Goal: Information Seeking & Learning: Find specific fact

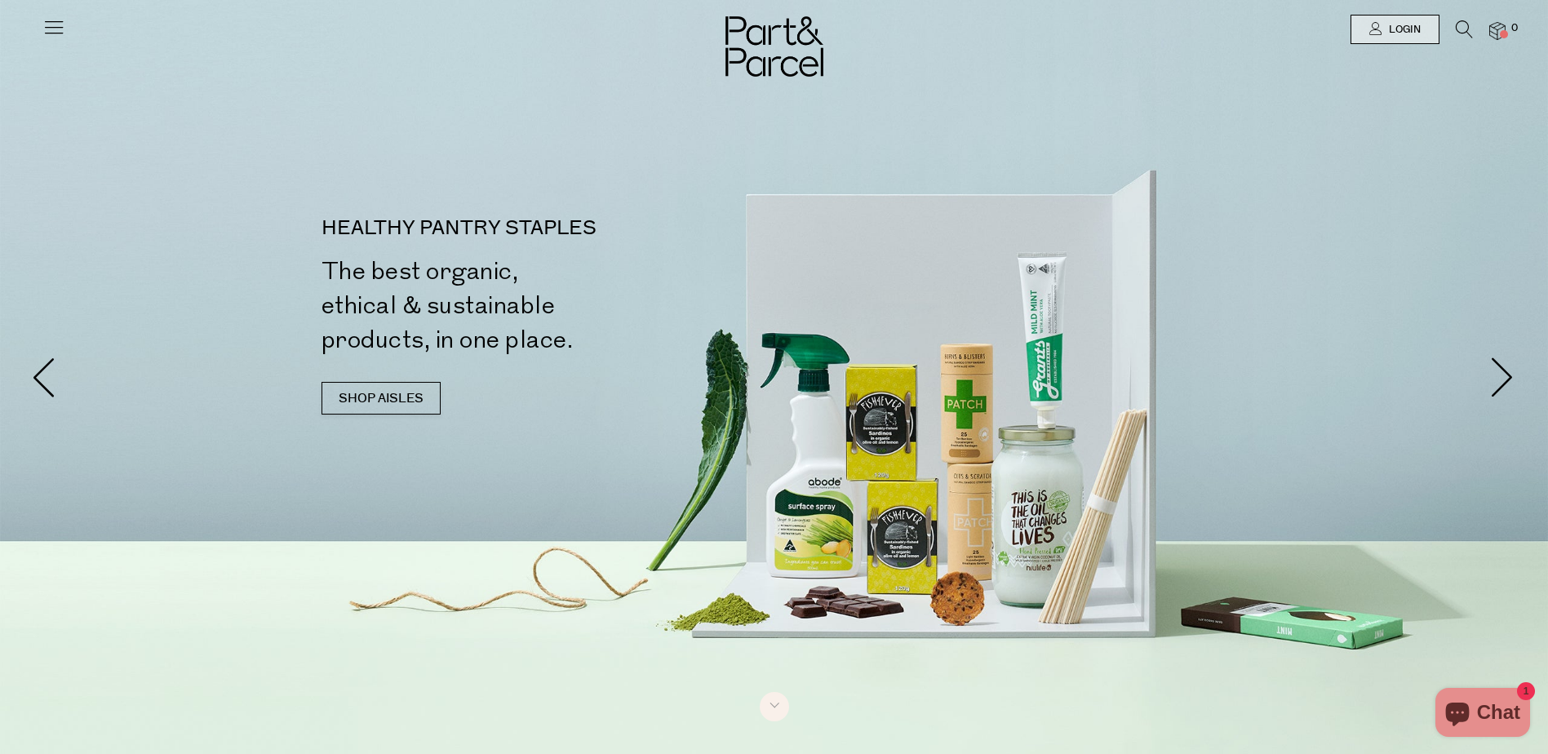
click at [1461, 29] on icon at bounding box center [1464, 29] width 17 height 18
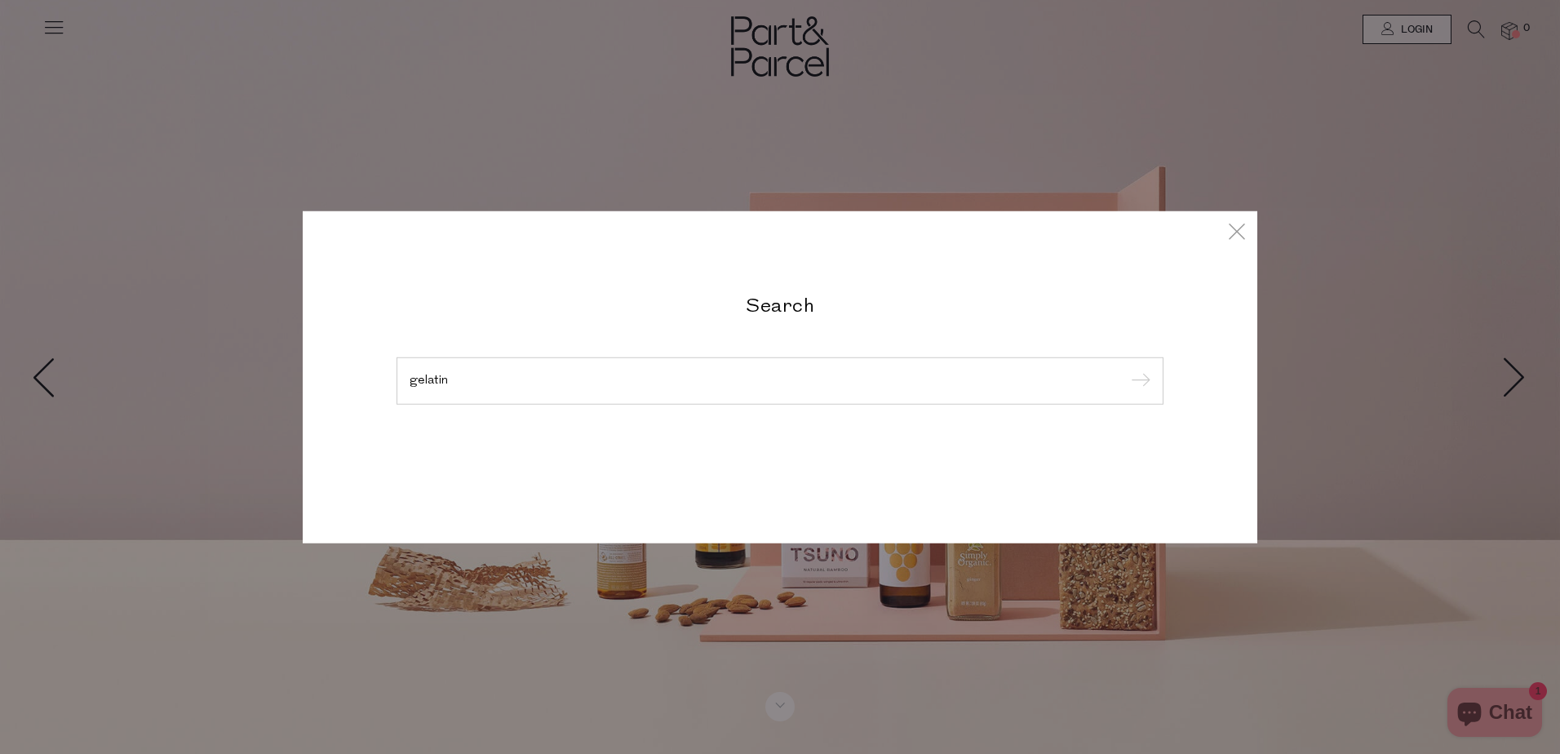
type input "gelatin"
click at [1126, 370] on input "submit" at bounding box center [1138, 382] width 24 height 24
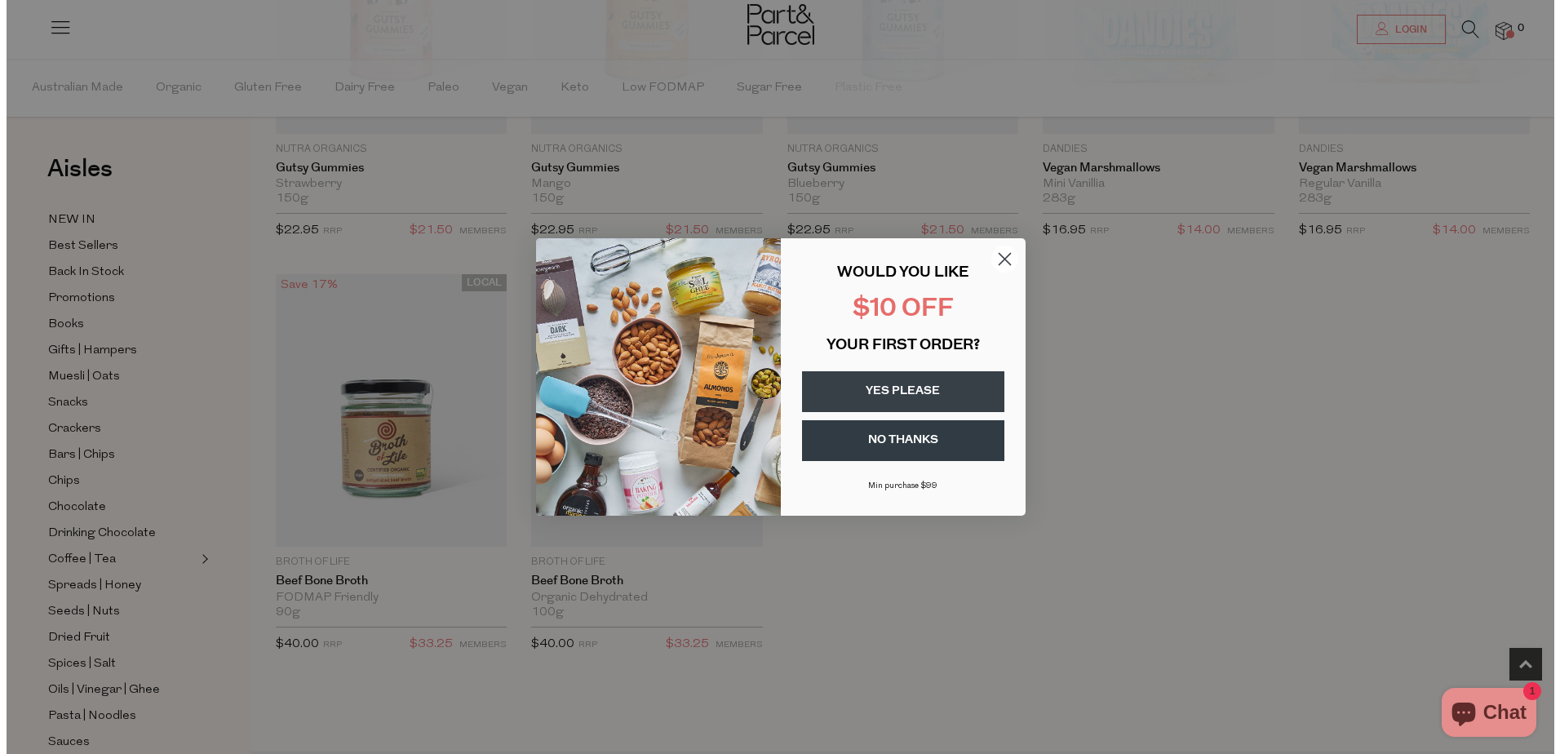
scroll to position [738, 0]
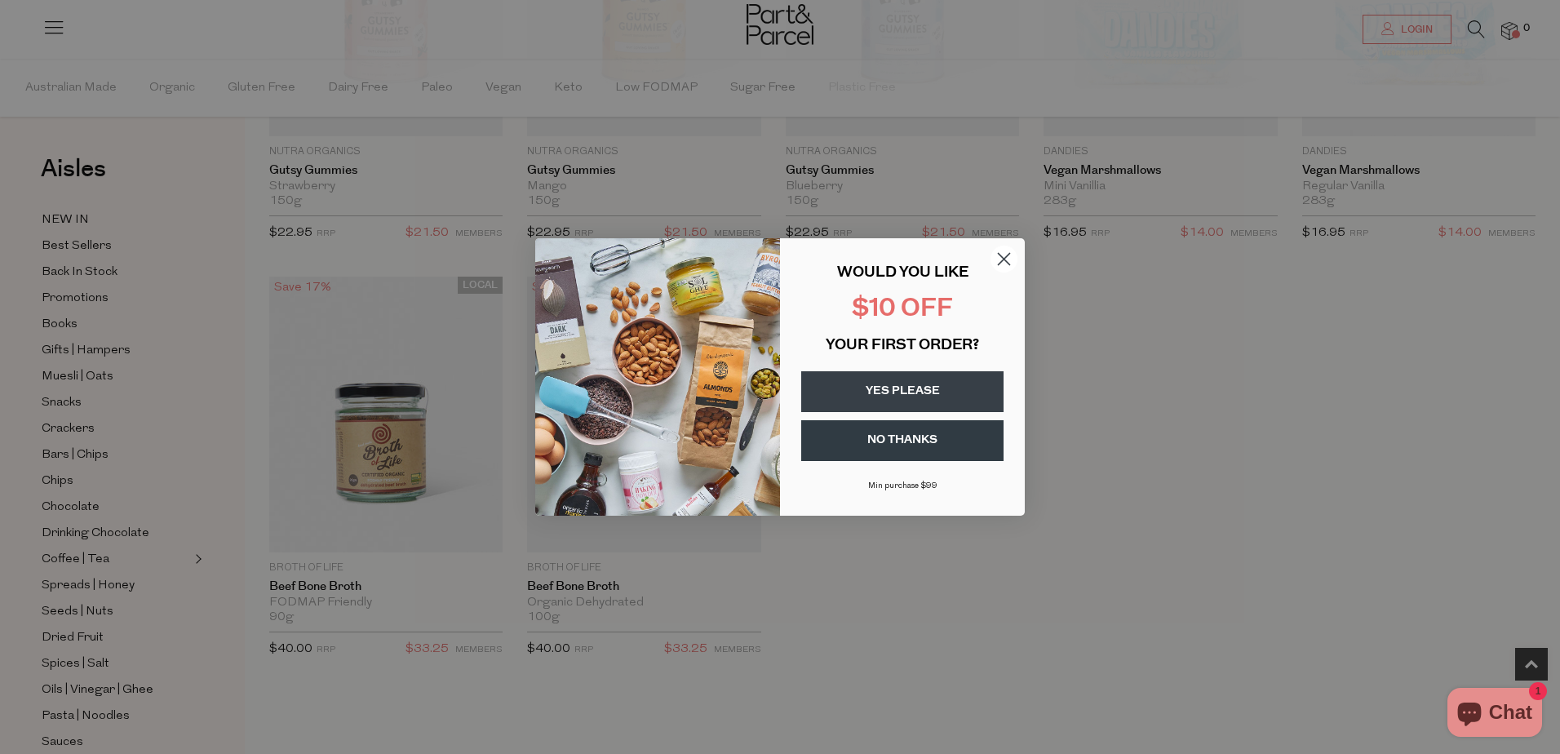
click at [1007, 257] on icon "Close dialog" at bounding box center [1004, 259] width 11 height 11
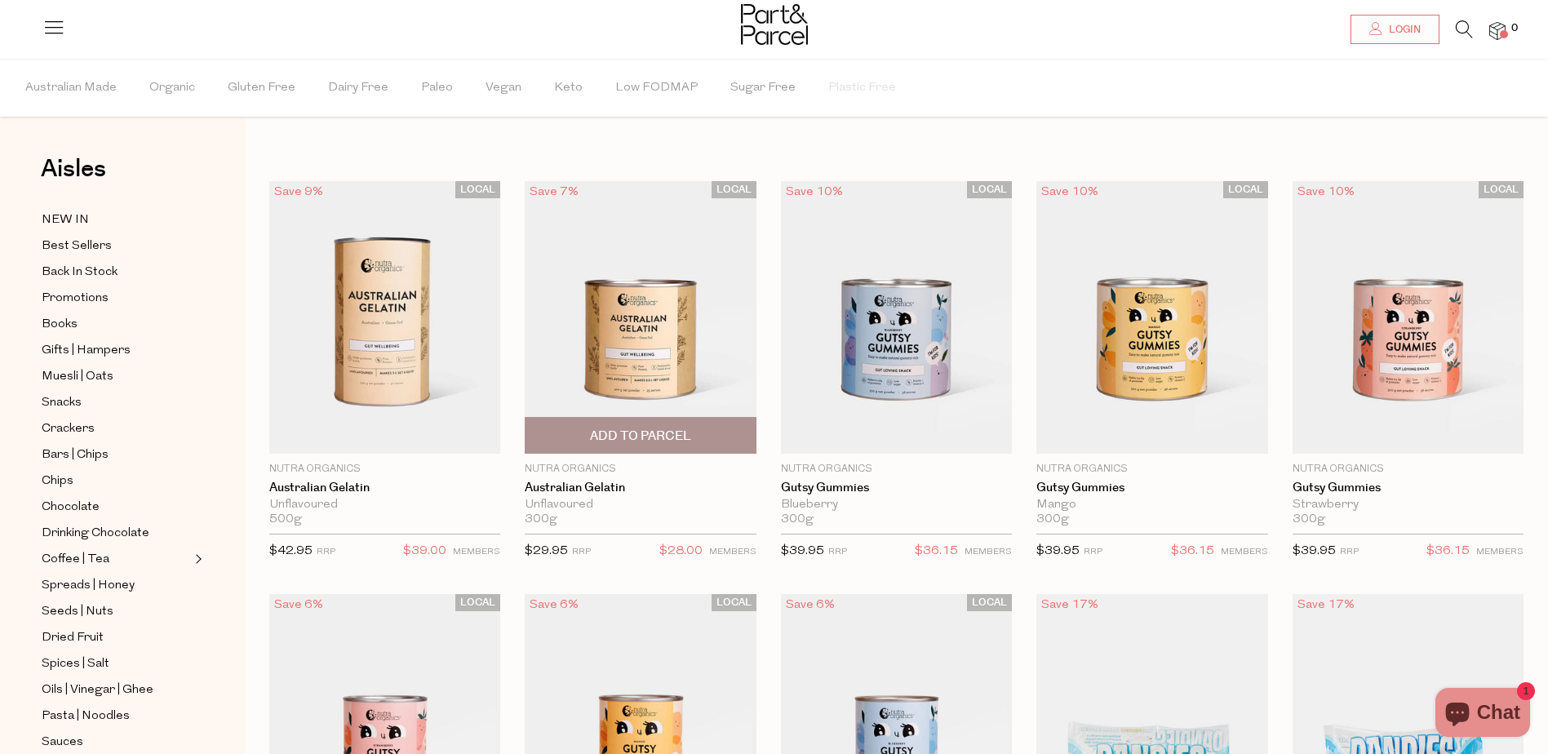
scroll to position [0, 0]
